Goal: Task Accomplishment & Management: Manage account settings

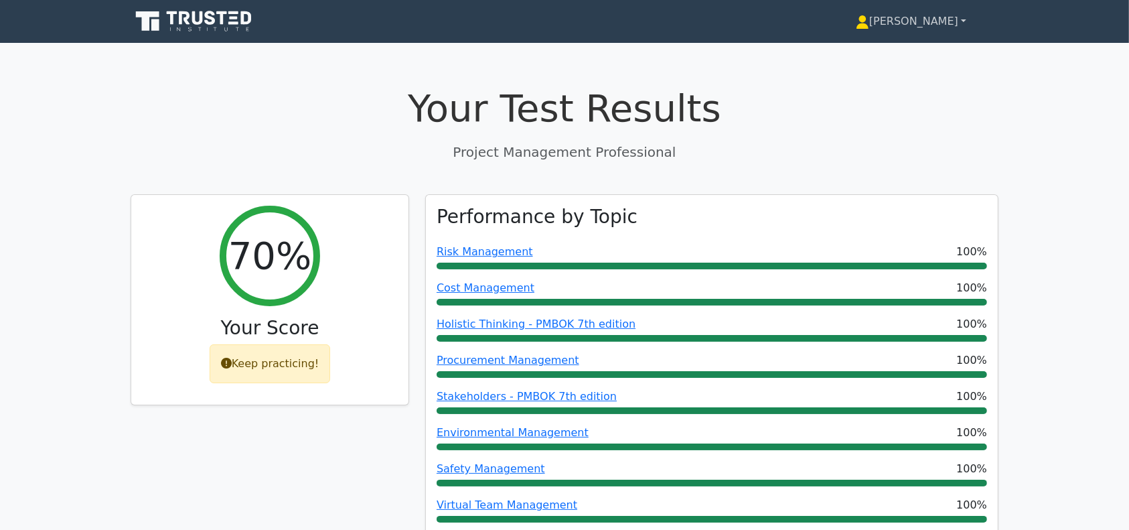
click at [933, 24] on link "[PERSON_NAME]" at bounding box center [911, 21] width 175 height 27
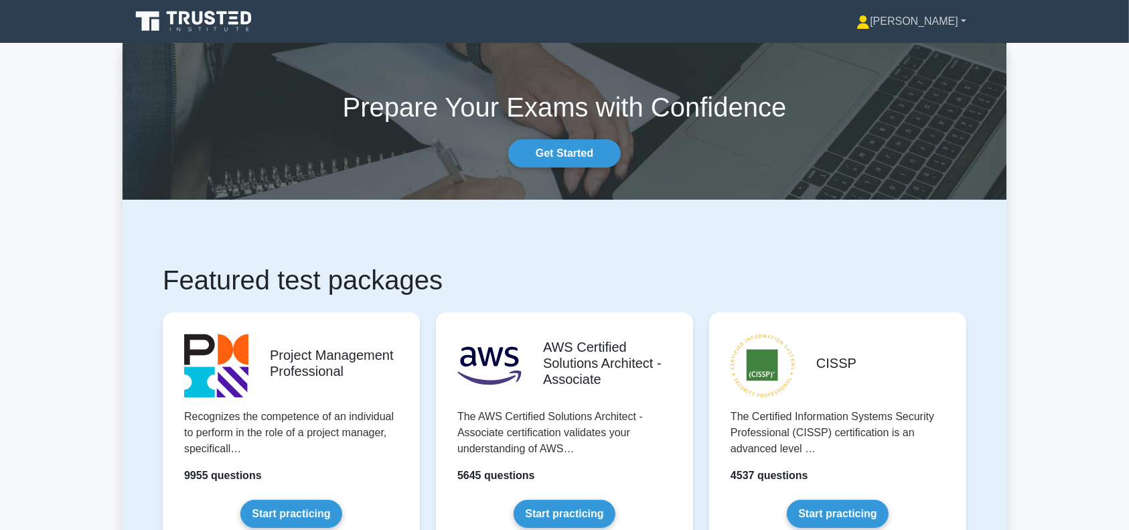
click at [943, 25] on link "[PERSON_NAME]" at bounding box center [911, 21] width 174 height 27
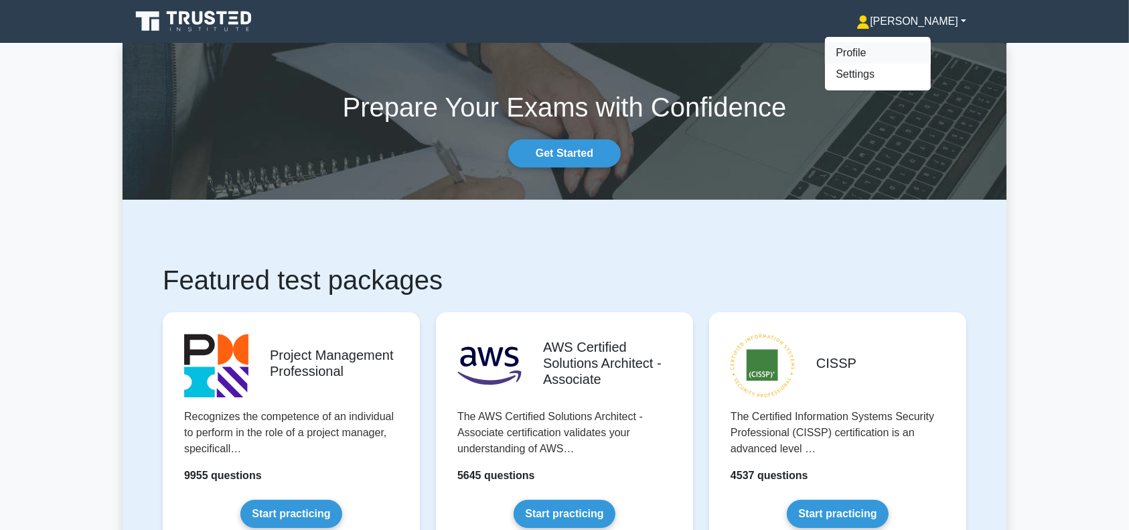
click at [911, 54] on link "Profile" at bounding box center [878, 52] width 106 height 21
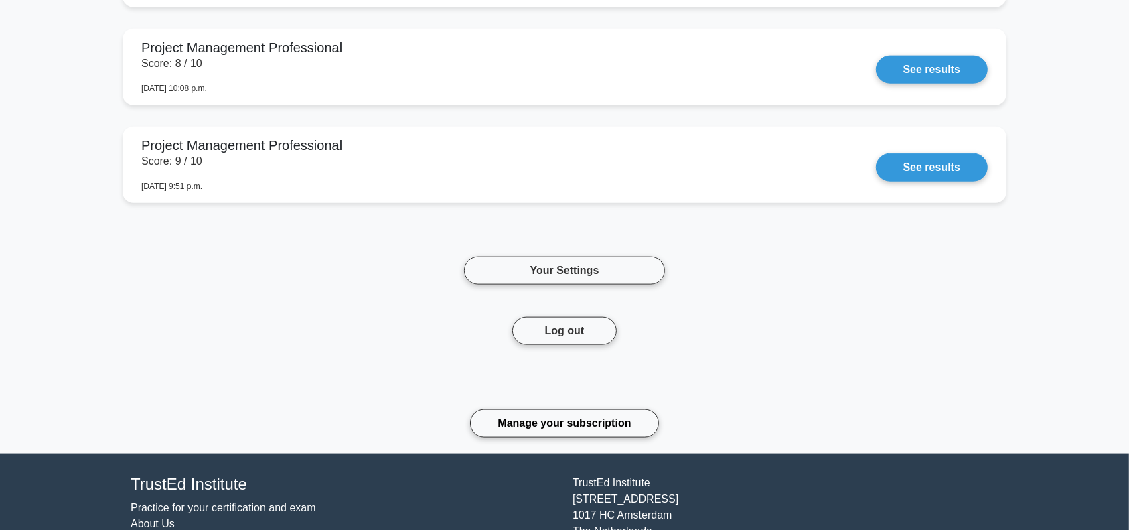
scroll to position [1705, 0]
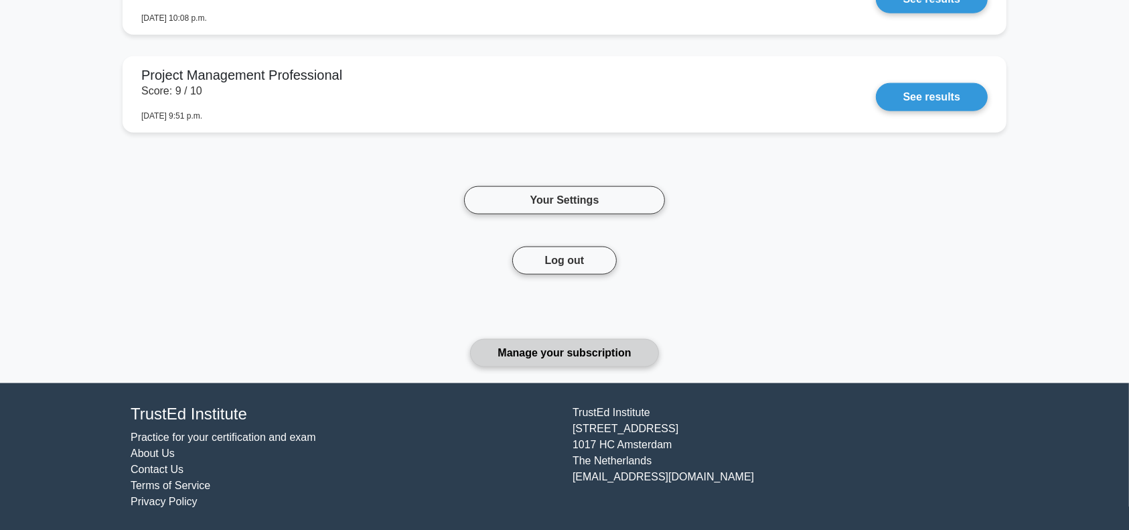
click at [616, 357] on link "Manage your subscription" at bounding box center [564, 353] width 188 height 28
